Goal: Transaction & Acquisition: Purchase product/service

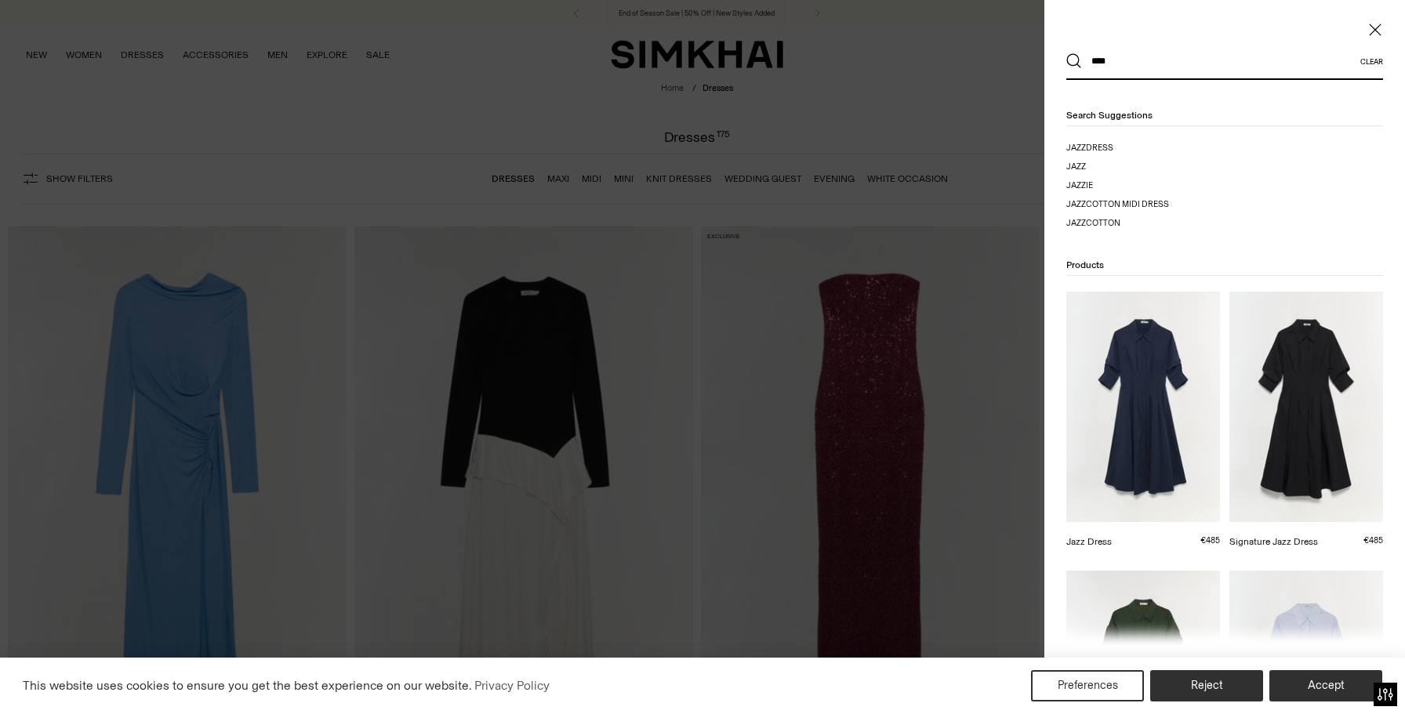
type input "****"
click at [1066, 53] on button "Search" at bounding box center [1074, 61] width 16 height 16
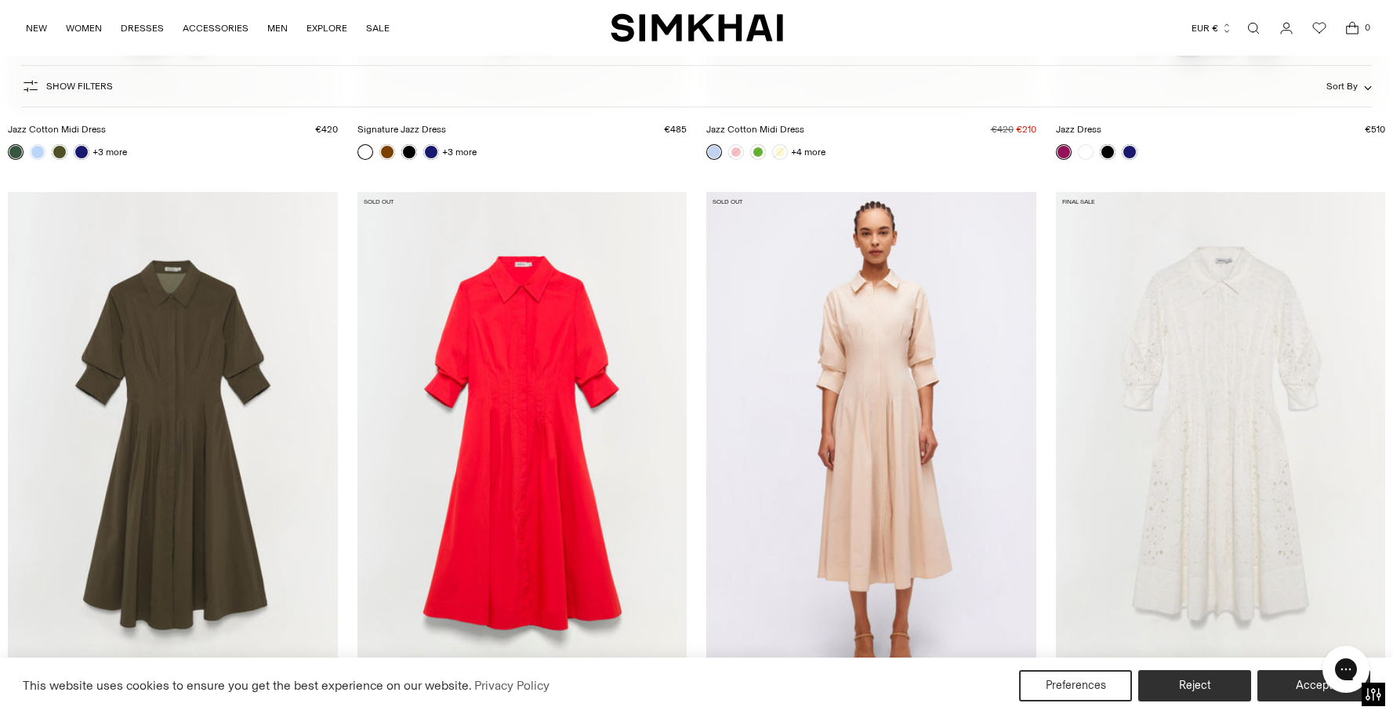
scroll to position [1417, 0]
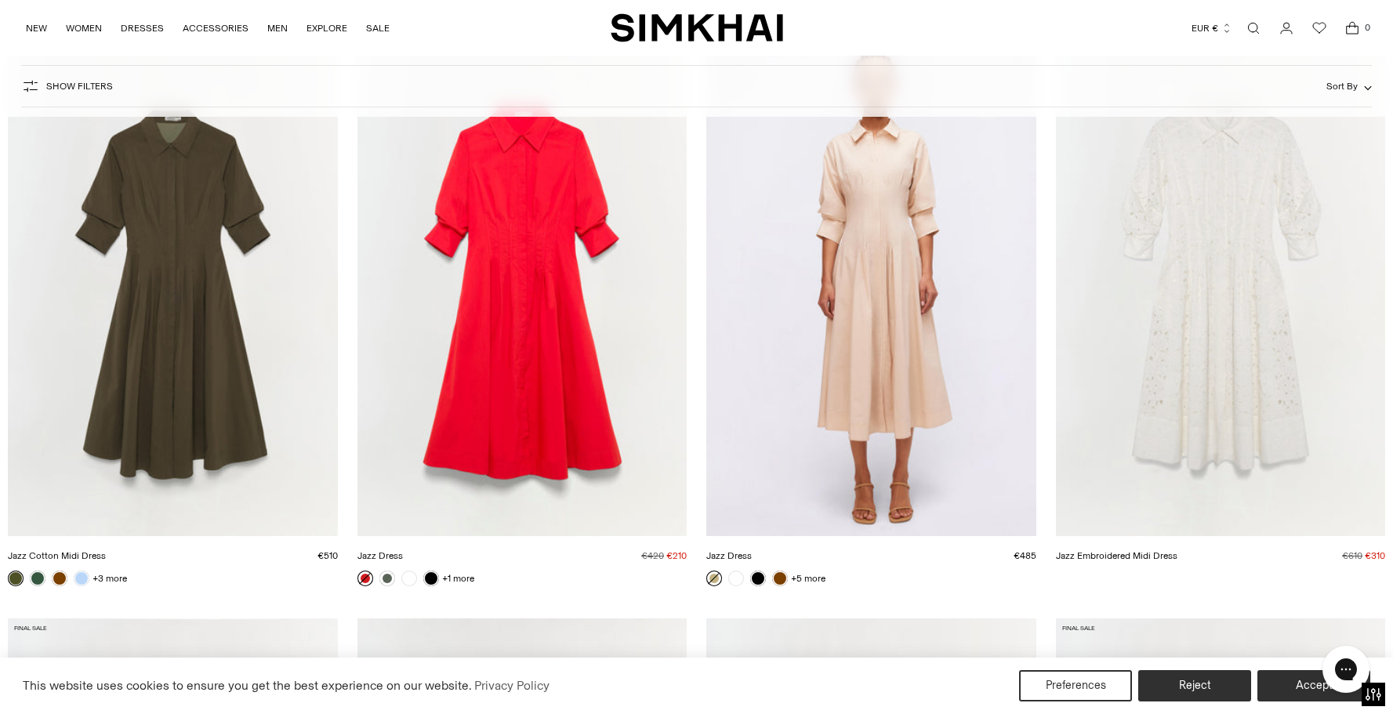
click at [0, 0] on img "Jazz Dress" at bounding box center [0, 0] width 0 height 0
